Goal: Transaction & Acquisition: Purchase product/service

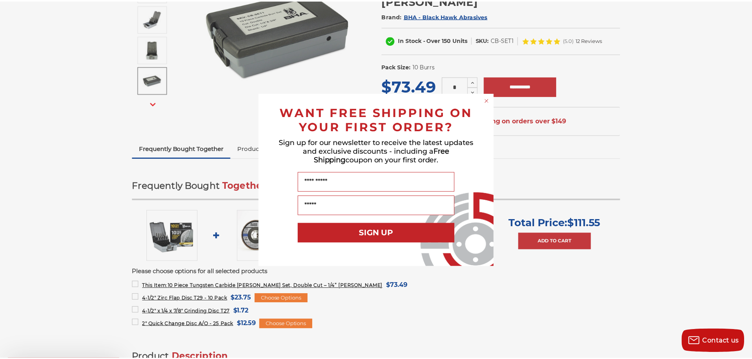
scroll to position [150, 0]
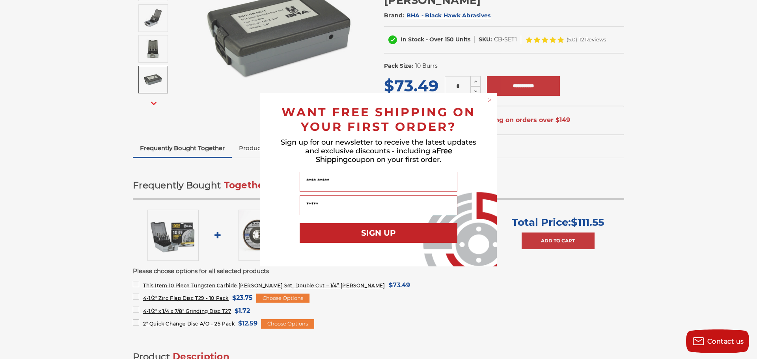
drag, startPoint x: 370, startPoint y: 311, endPoint x: 380, endPoint y: 338, distance: 28.4
drag, startPoint x: 380, startPoint y: 338, endPoint x: 542, endPoint y: 275, distance: 174.0
click at [542, 275] on div "Close dialog WANT FREE SHIPPING ON YOUR FIRST ORDER? Sign up for our newsletter…" at bounding box center [378, 179] width 757 height 359
click at [489, 100] on circle "Close dialog" at bounding box center [489, 99] width 7 height 7
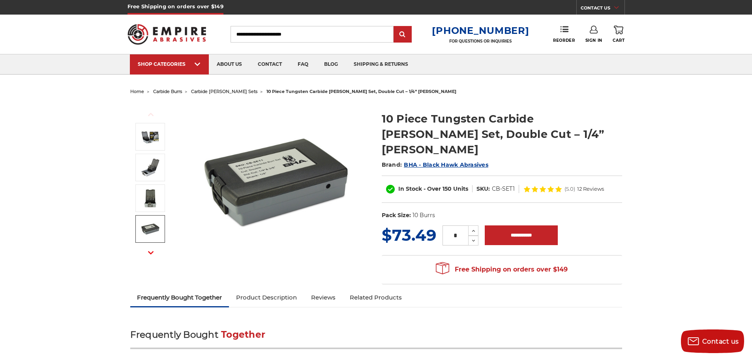
scroll to position [0, 0]
click at [151, 252] on icon "button" at bounding box center [151, 254] width 6 height 6
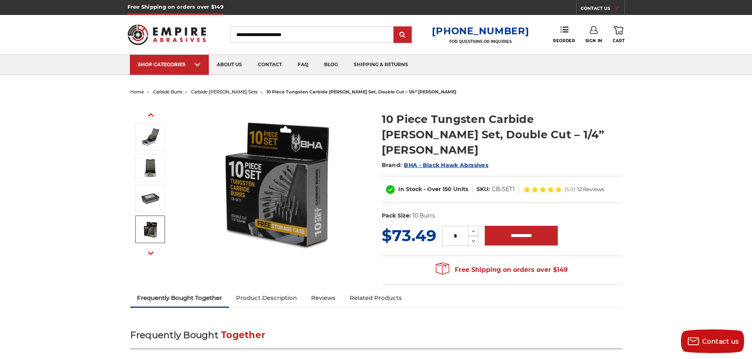
click at [150, 249] on button "Next" at bounding box center [150, 253] width 19 height 17
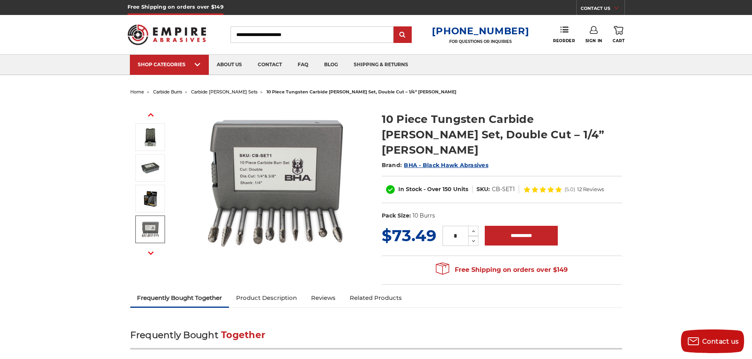
click at [151, 250] on button "Next" at bounding box center [150, 253] width 19 height 17
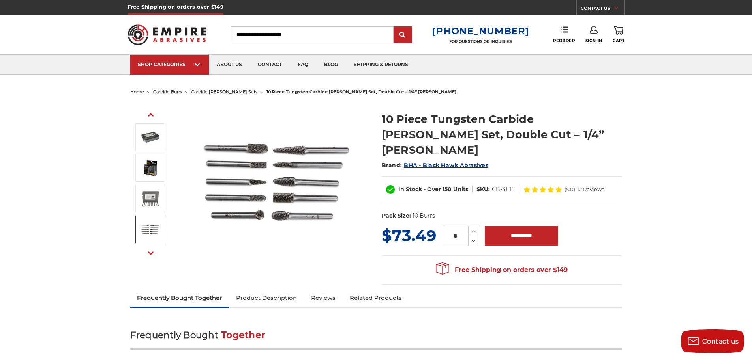
click at [151, 249] on button "Next" at bounding box center [150, 253] width 19 height 17
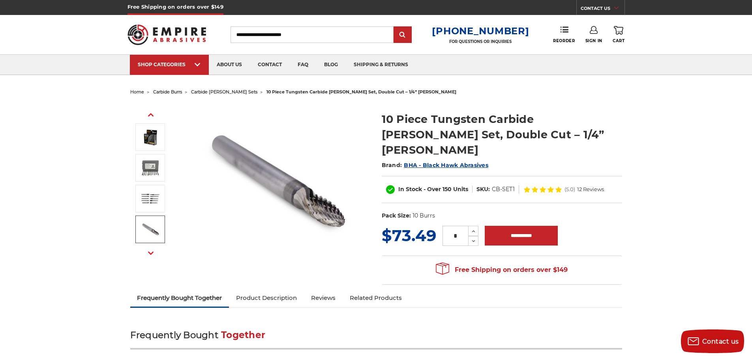
click at [150, 251] on icon "button" at bounding box center [151, 254] width 6 height 6
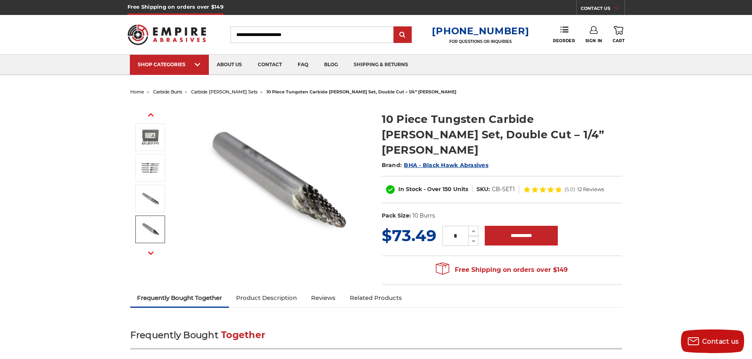
click at [149, 251] on icon "button" at bounding box center [151, 254] width 6 height 6
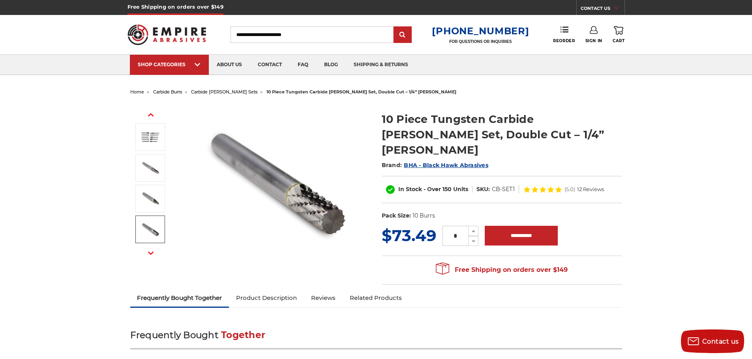
click at [150, 249] on button "Next" at bounding box center [150, 253] width 19 height 17
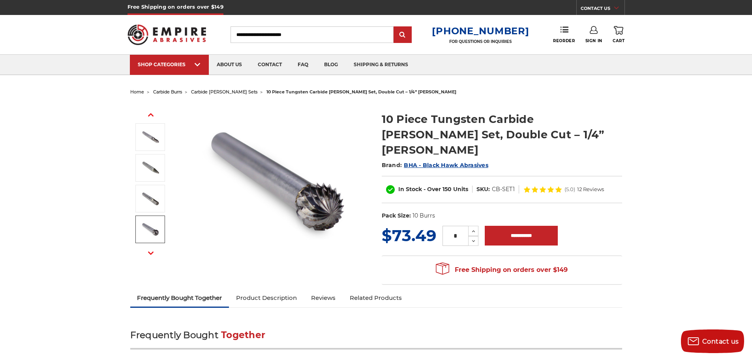
click at [152, 251] on icon "button" at bounding box center [151, 254] width 6 height 6
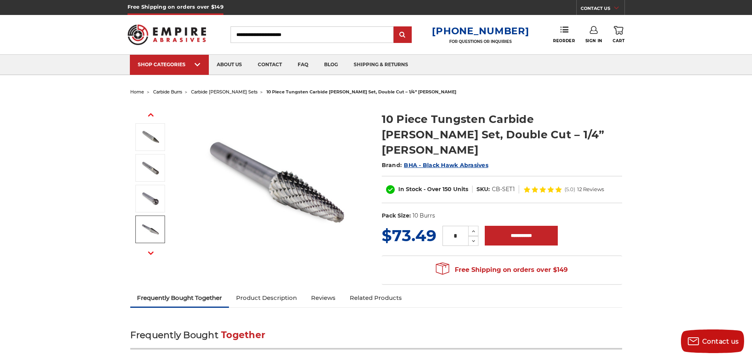
click at [151, 249] on button "Next" at bounding box center [150, 253] width 19 height 17
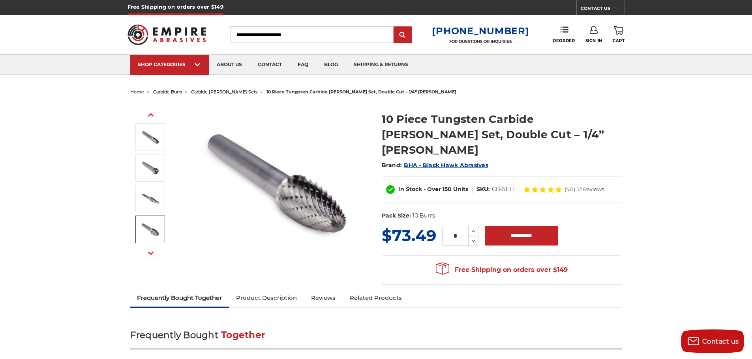
click at [151, 249] on button "Next" at bounding box center [150, 253] width 19 height 17
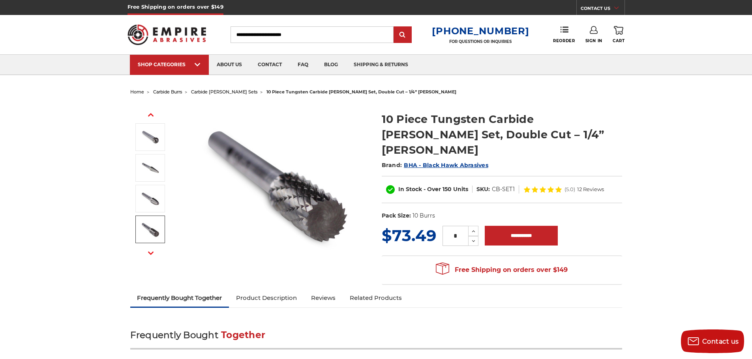
click at [152, 249] on button "Next" at bounding box center [150, 253] width 19 height 17
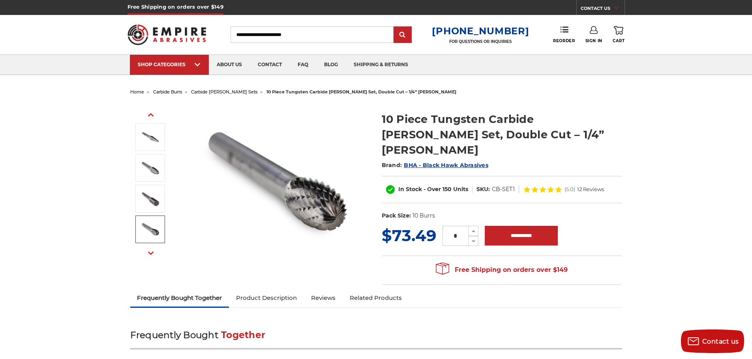
click at [151, 252] on icon "button" at bounding box center [151, 254] width 6 height 6
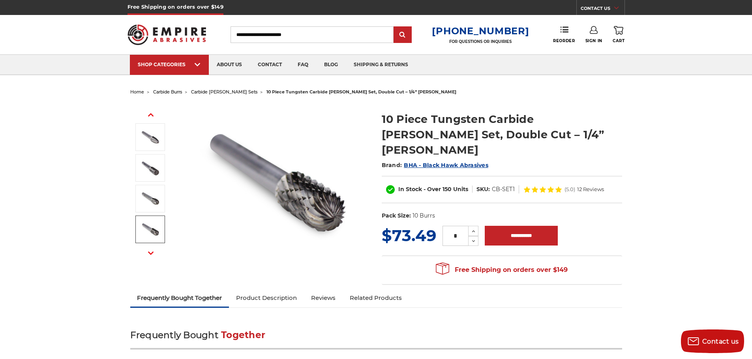
click at [151, 252] on icon "button" at bounding box center [151, 254] width 6 height 6
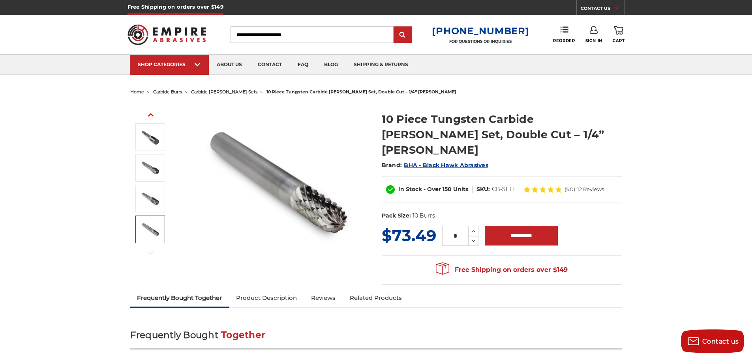
click at [150, 252] on icon "button" at bounding box center [151, 254] width 6 height 6
